Goal: Task Accomplishment & Management: Use online tool/utility

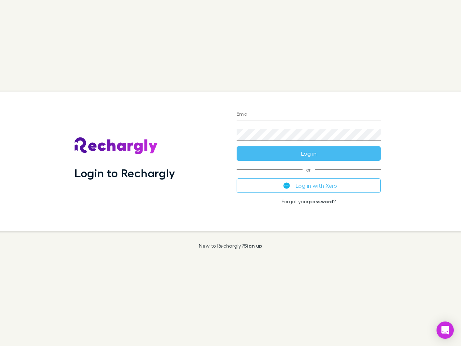
click at [231, 173] on div "Login to Rechargly" at bounding box center [150, 162] width 162 height 140
click at [309, 115] on input "Email" at bounding box center [309, 115] width 144 height 12
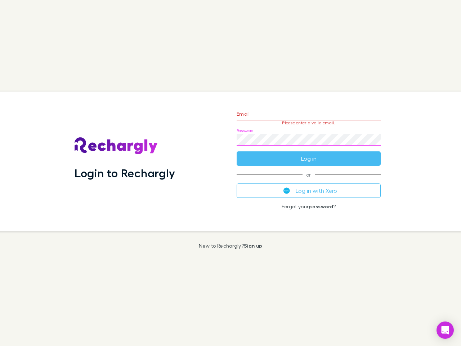
click at [309, 154] on form "Email Please enter a valid email. Password Log in" at bounding box center [309, 134] width 144 height 63
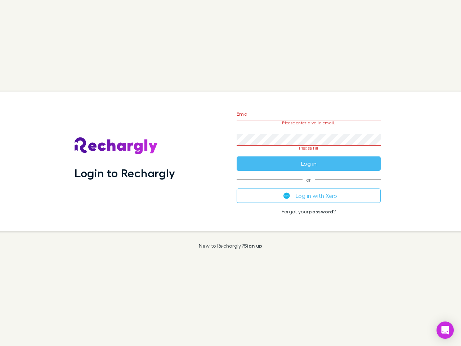
click at [309, 186] on div "Email Please enter a valid email. Password Please fill Log in or Log in with Xe…" at bounding box center [309, 162] width 156 height 140
click at [446, 330] on icon "Open Intercom Messenger" at bounding box center [446, 330] width 8 height 9
